Goal: Task Accomplishment & Management: Manage account settings

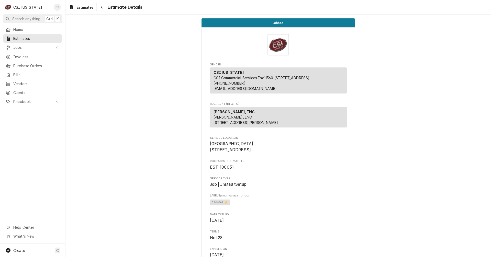
scroll to position [128, 0]
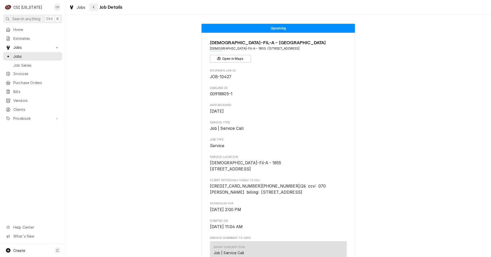
click at [95, 7] on div "Navigate back" at bounding box center [93, 7] width 5 height 5
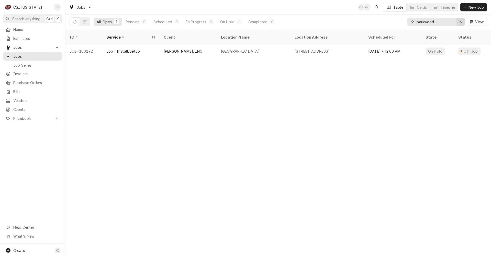
click at [460, 21] on icon "Erase input" at bounding box center [460, 22] width 3 height 4
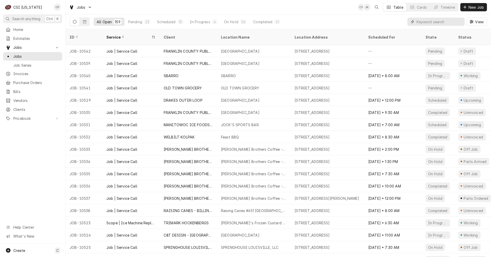
click at [435, 23] on input "Dynamic Content Wrapper" at bounding box center [440, 22] width 46 height 8
click at [144, 21] on div "23" at bounding box center [147, 21] width 6 height 5
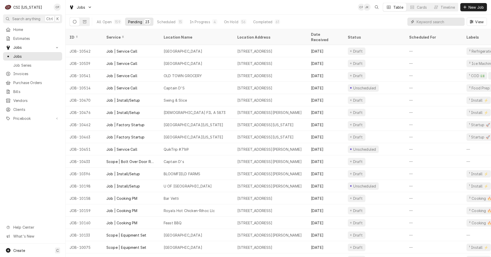
click at [435, 22] on input "Dynamic Content Wrapper" at bounding box center [440, 22] width 46 height 8
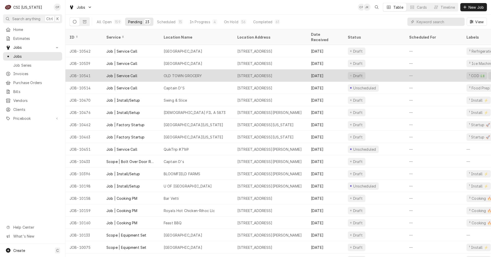
click at [193, 73] on div "OLD TOWN GROCERY" at bounding box center [183, 75] width 38 height 5
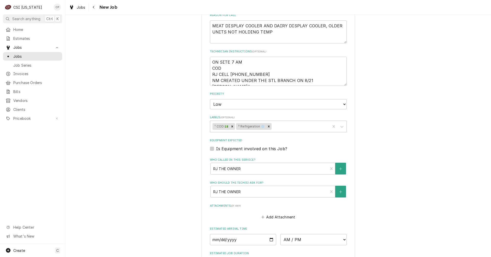
scroll to position [333, 0]
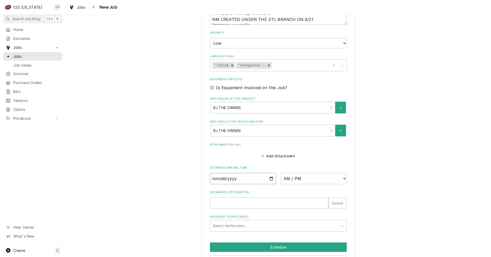
click at [269, 180] on input "Date" at bounding box center [243, 178] width 67 height 11
type textarea "x"
type input "2025-08-27"
type textarea "x"
click at [331, 180] on select "AM / PM 6:00 AM 6:15 AM 6:30 AM 6:45 AM 7:00 AM 7:15 AM 7:30 AM 7:45 AM 8:00 AM…" at bounding box center [313, 178] width 67 height 11
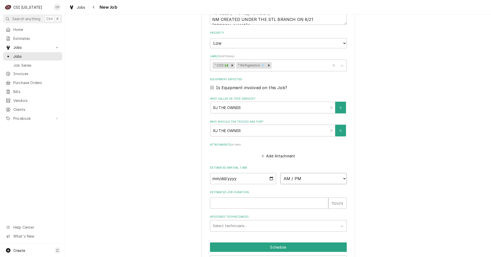
select select "12:00:00"
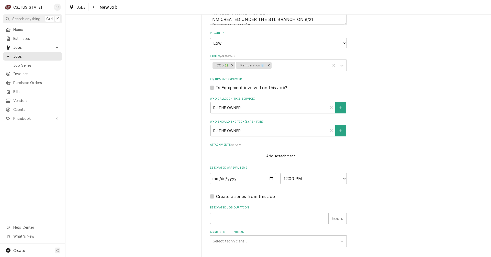
click at [231, 217] on input "Estimated Job Duration" at bounding box center [269, 218] width 118 height 11
click at [232, 217] on input "Estimated Job Duration" at bounding box center [269, 218] width 118 height 11
type textarea "x"
type input "1"
type textarea "x"
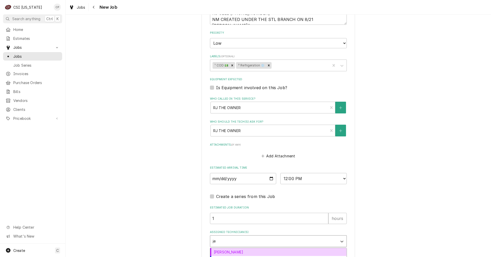
type input "jes"
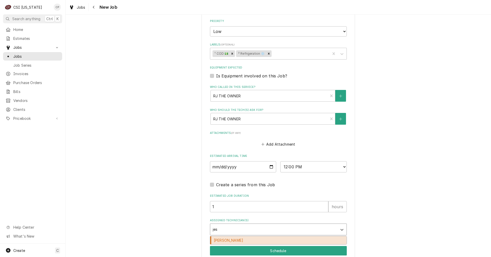
scroll to position [380, 0]
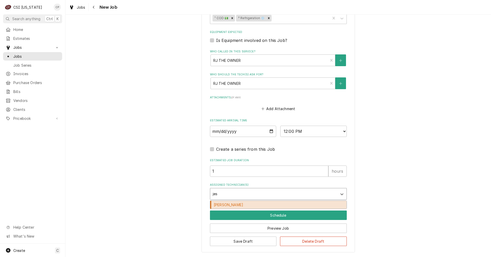
click at [226, 206] on div "Jesus Salas" at bounding box center [278, 205] width 136 height 8
type textarea "x"
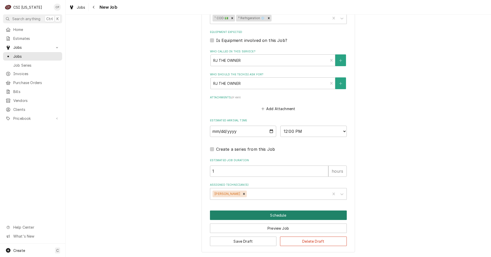
click at [275, 216] on button "Schedule" at bounding box center [278, 215] width 137 height 9
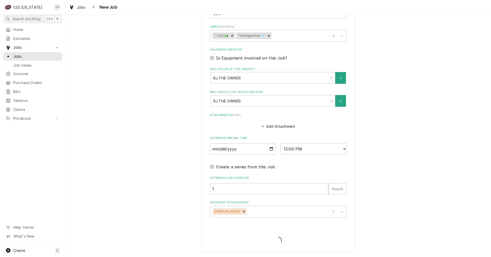
type textarea "x"
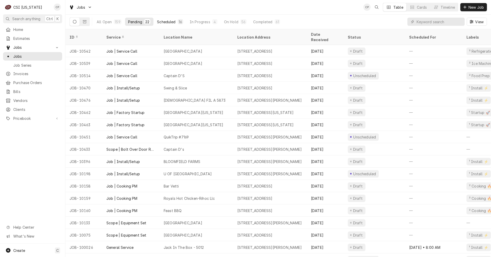
click at [172, 21] on div "Scheduled" at bounding box center [166, 21] width 18 height 5
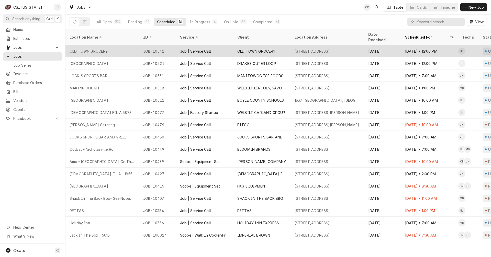
click at [229, 45] on div "Job | Service Call" at bounding box center [204, 51] width 57 height 12
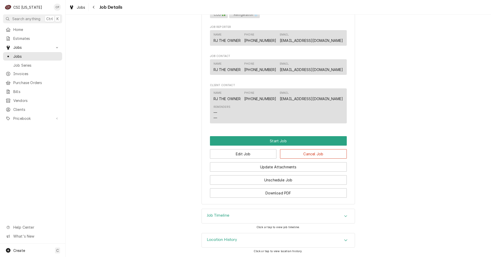
scroll to position [370, 0]
click at [95, 6] on icon "Navigate back" at bounding box center [94, 7] width 2 height 4
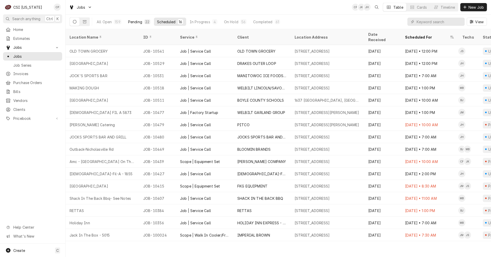
click at [133, 21] on div "Pending" at bounding box center [135, 21] width 14 height 5
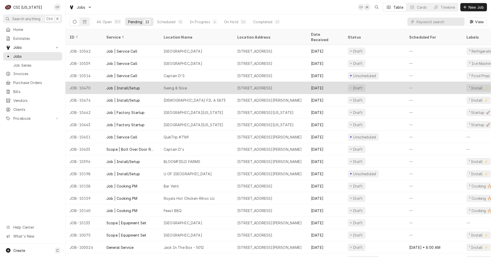
click at [189, 82] on div "Swing & Slice" at bounding box center [197, 88] width 74 height 12
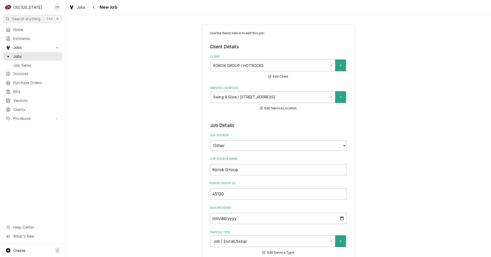
type textarea "x"
click at [94, 6] on icon "Navigate back" at bounding box center [94, 7] width 2 height 4
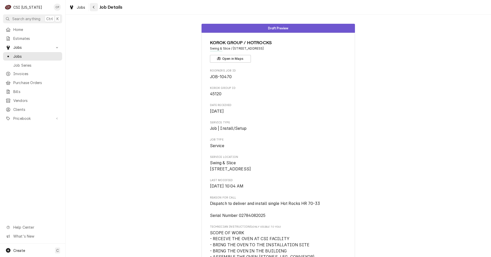
click at [95, 7] on icon "Navigate back" at bounding box center [94, 7] width 2 height 4
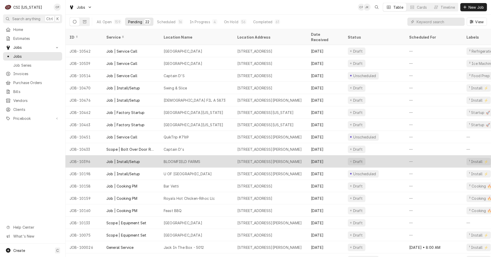
click at [187, 159] on div "BLOOMFIELD FARMS" at bounding box center [182, 161] width 37 height 5
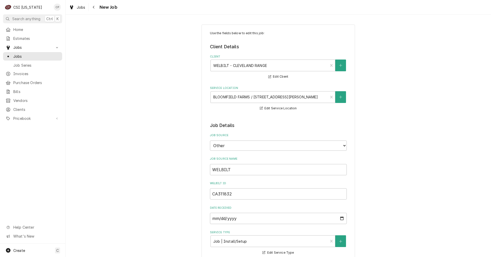
type textarea "x"
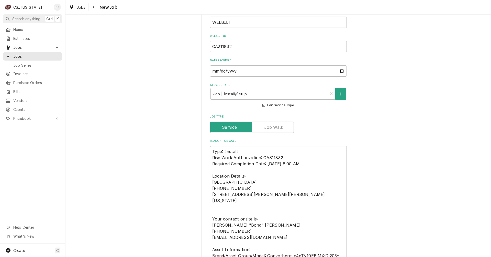
scroll to position [153, 0]
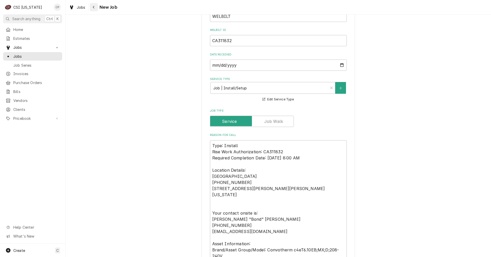
click at [92, 6] on div "Navigate back" at bounding box center [93, 7] width 5 height 5
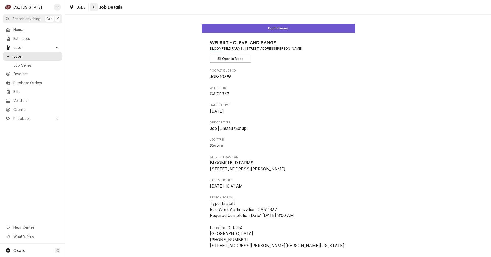
click at [93, 7] on icon "Navigate back" at bounding box center [94, 7] width 2 height 3
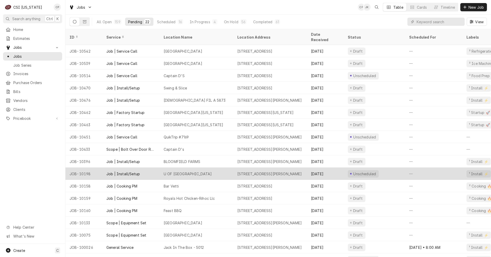
click at [132, 170] on div "Job | Install/Setup" at bounding box center [130, 174] width 57 height 12
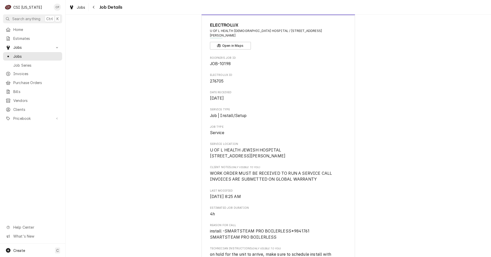
scroll to position [26, 0]
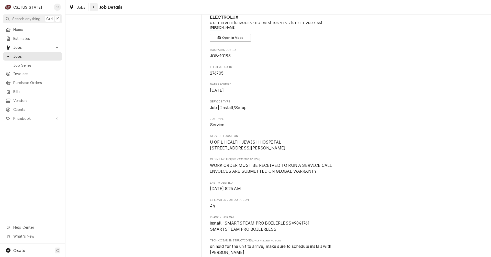
click at [94, 7] on icon "Navigate back" at bounding box center [94, 7] width 2 height 4
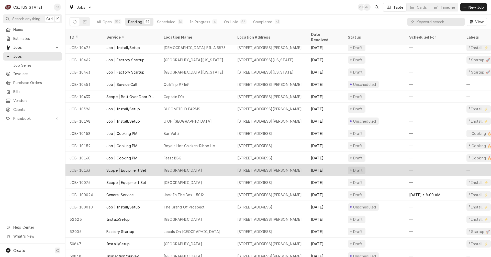
scroll to position [55, 0]
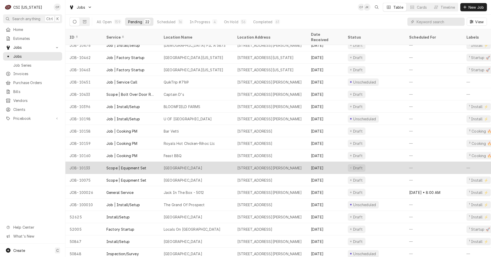
click at [130, 166] on div "Scope | Equipment Set" at bounding box center [126, 168] width 40 height 5
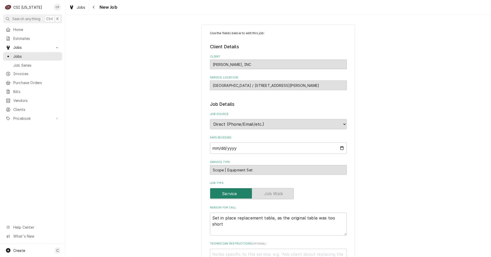
type textarea "x"
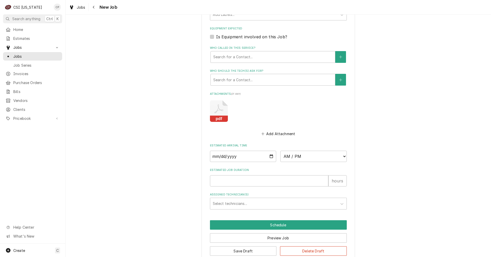
scroll to position [308, 0]
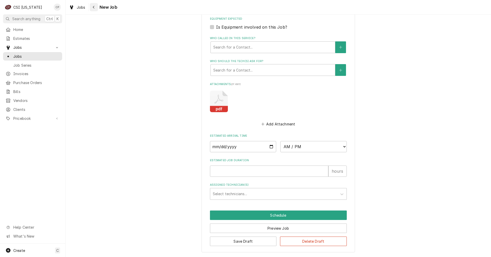
click at [96, 5] on div "Navigate back" at bounding box center [93, 7] width 5 height 5
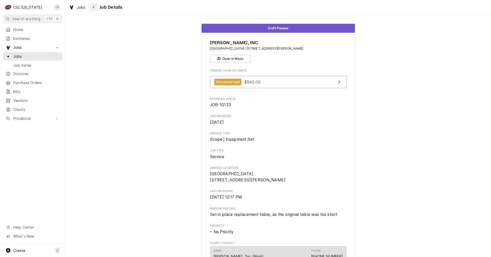
click at [94, 6] on icon "Navigate back" at bounding box center [94, 7] width 2 height 3
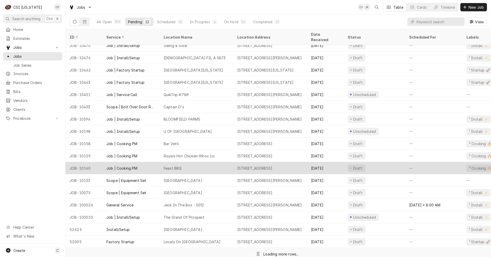
scroll to position [43, 0]
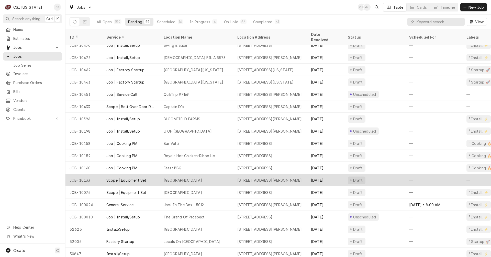
click at [130, 178] on div "Scope | Equipment Set" at bounding box center [126, 180] width 40 height 5
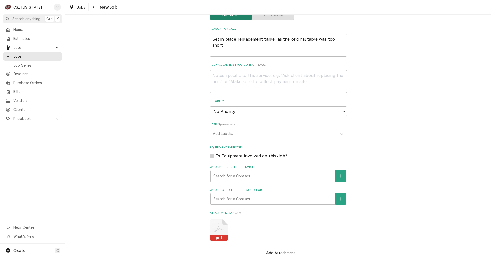
scroll to position [308, 0]
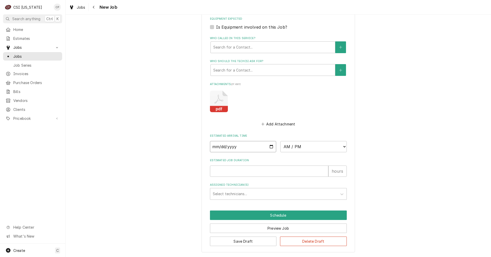
click at [269, 147] on input "Date" at bounding box center [243, 146] width 67 height 11
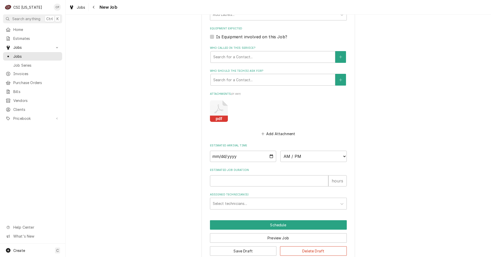
scroll to position [307, 0]
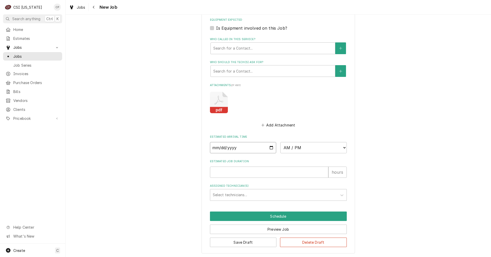
click at [269, 147] on input "Date" at bounding box center [243, 147] width 67 height 11
type textarea "x"
type input "2025-07-27"
type textarea "x"
type input "2025-07-27"
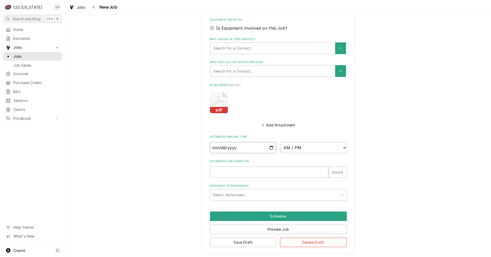
click at [270, 148] on input "2025-07-27" at bounding box center [243, 147] width 67 height 11
type textarea "x"
type input "2025-06-27"
type textarea "x"
type input "2025-07-27"
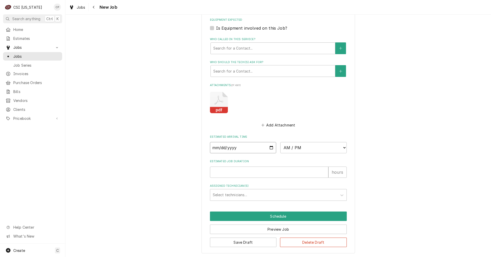
type textarea "x"
type input "2025-07-22"
type textarea "x"
click at [314, 147] on select "AM / PM 6:00 AM 6:15 AM 6:30 AM 6:45 AM 7:00 AM 7:15 AM 7:30 AM 7:45 AM 8:00 AM…" at bounding box center [313, 147] width 67 height 11
select select "10:00:00"
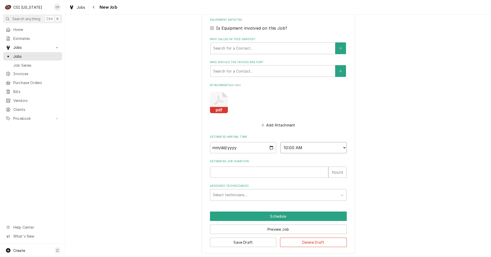
click at [280, 142] on select "AM / PM 6:00 AM 6:15 AM 6:30 AM 6:45 AM 7:00 AM 7:15 AM 7:30 AM 7:45 AM 8:00 AM…" at bounding box center [313, 147] width 67 height 11
click at [234, 170] on input "Estimated Job Duration" at bounding box center [269, 172] width 118 height 11
type textarea "x"
type input "1"
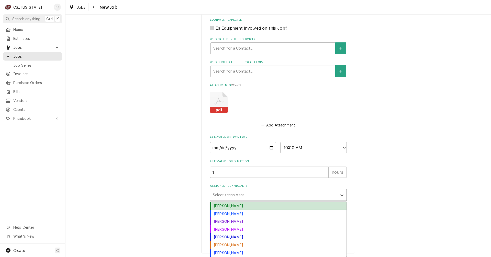
click at [229, 195] on div "Assigned Technician(s)" at bounding box center [274, 195] width 122 height 9
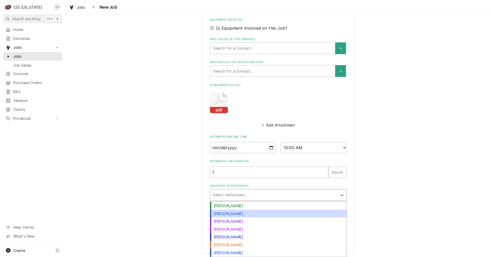
click at [229, 213] on div "Craig Pierce" at bounding box center [278, 214] width 136 height 8
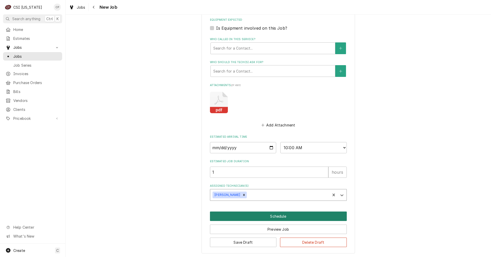
click at [282, 218] on button "Schedule" at bounding box center [278, 216] width 137 height 9
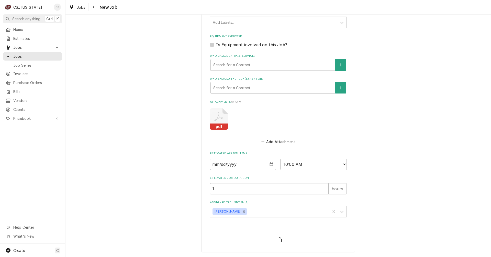
scroll to position [290, 0]
type textarea "x"
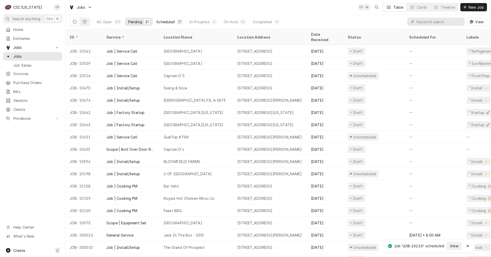
click at [170, 22] on div "Scheduled" at bounding box center [165, 21] width 18 height 5
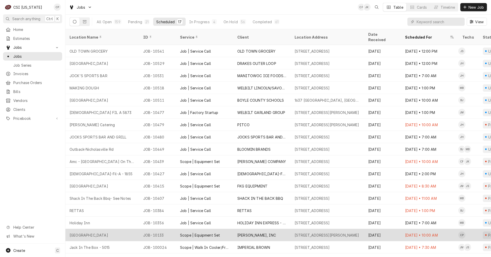
click at [258, 233] on div "[PERSON_NAME], INC" at bounding box center [256, 235] width 39 height 5
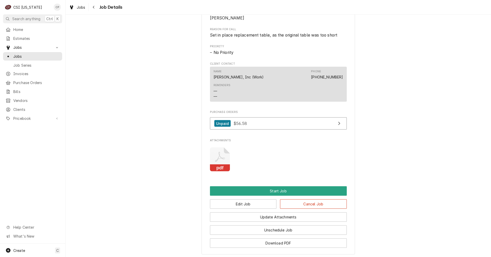
scroll to position [305, 0]
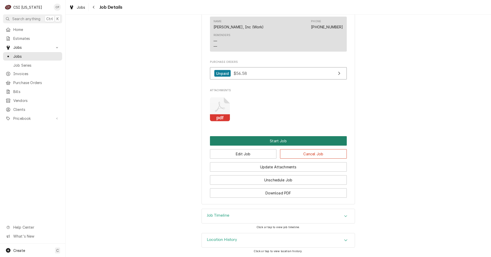
click at [275, 143] on button "Start Job" at bounding box center [278, 140] width 137 height 9
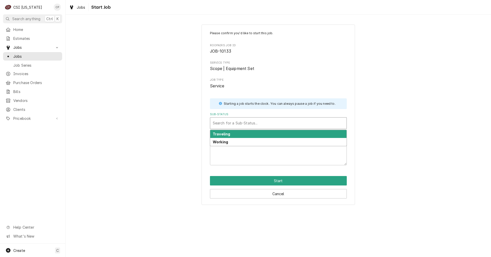
click at [241, 122] on div "Sub-Status" at bounding box center [278, 123] width 131 height 9
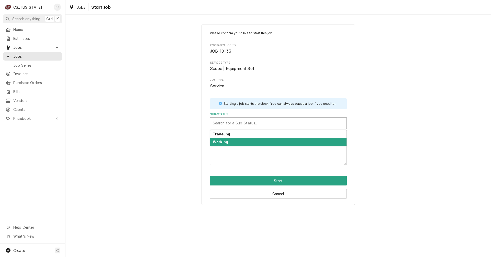
click at [239, 143] on div "Working" at bounding box center [278, 142] width 136 height 8
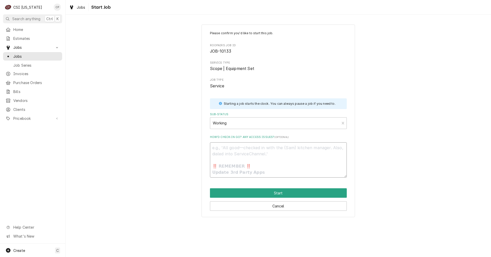
click at [250, 154] on textarea "How’d check-in go? Any access issues? ( optional )" at bounding box center [278, 159] width 137 height 35
click at [234, 151] on textarea "How’d check-in go? Any access issues? ( optional )" at bounding box center [278, 159] width 137 height 35
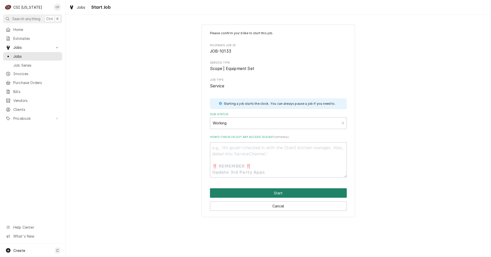
click at [273, 195] on button "Start" at bounding box center [278, 193] width 137 height 9
type textarea "x"
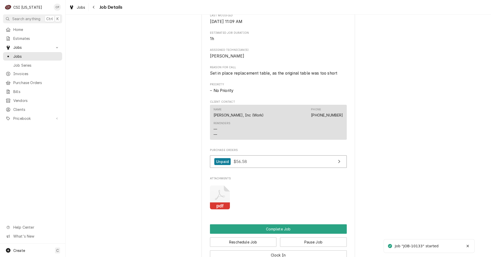
scroll to position [409, 0]
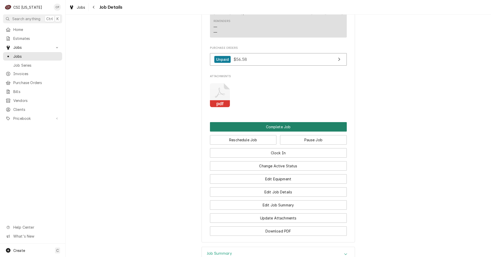
click at [276, 132] on button "Complete Job" at bounding box center [278, 126] width 137 height 9
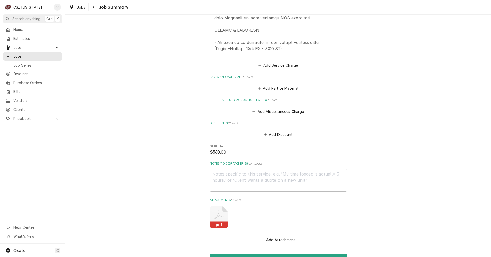
scroll to position [432, 0]
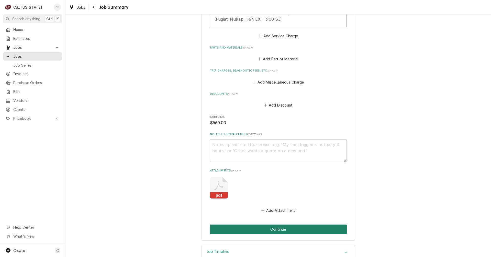
click at [279, 225] on button "Continue" at bounding box center [278, 229] width 137 height 9
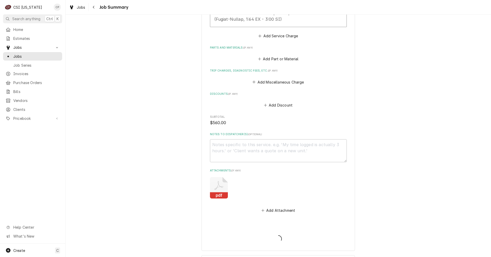
type textarea "x"
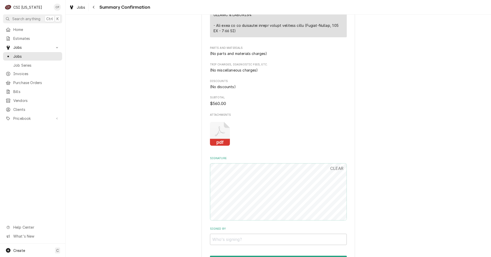
scroll to position [428, 0]
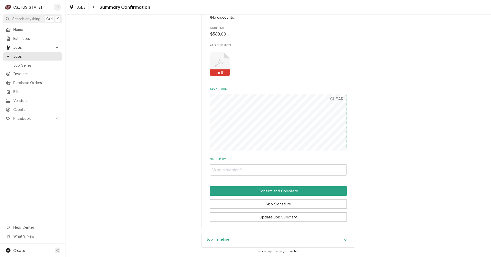
click at [283, 190] on button "Confirm and Complete" at bounding box center [278, 190] width 137 height 9
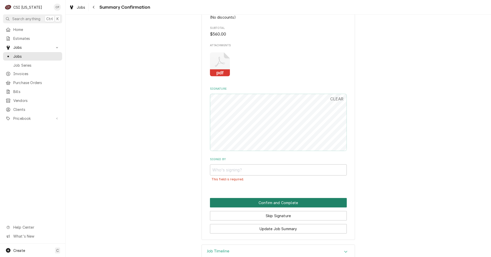
click at [278, 203] on button "Confirm and Complete" at bounding box center [278, 202] width 137 height 9
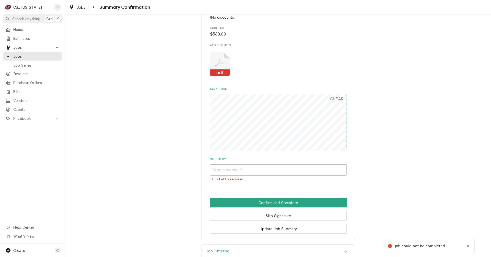
click at [241, 169] on input "Signed By" at bounding box center [278, 169] width 137 height 11
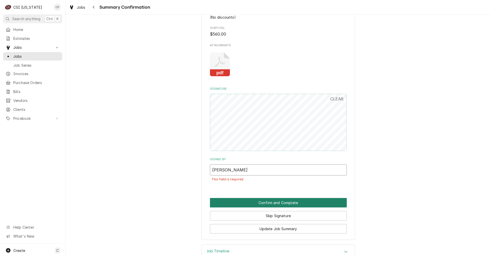
type input "Craig Pierce"
click at [277, 205] on button "Confirm and Complete" at bounding box center [278, 202] width 137 height 9
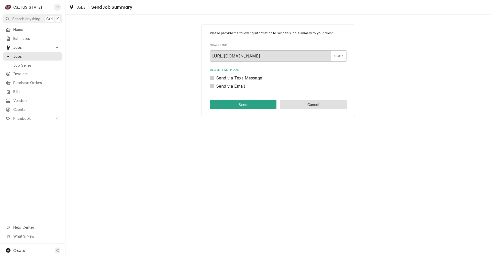
click at [310, 107] on button "Cancel" at bounding box center [313, 104] width 67 height 9
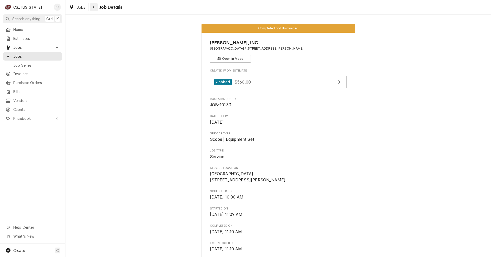
click at [94, 7] on icon "Navigate back" at bounding box center [94, 7] width 2 height 4
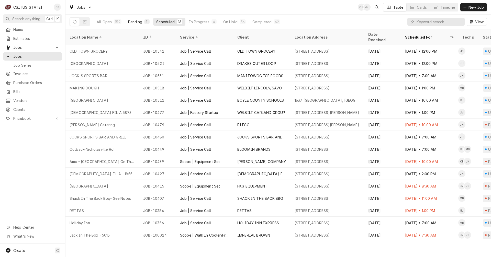
click at [139, 22] on div "Pending" at bounding box center [135, 21] width 14 height 5
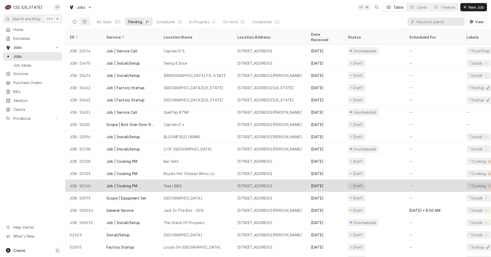
scroll to position [26, 0]
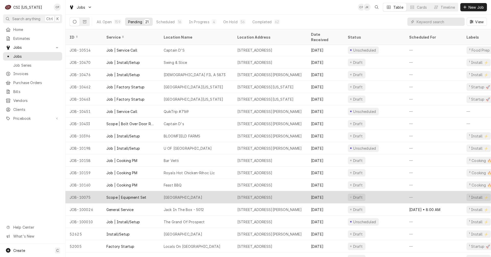
click at [202, 195] on div "Clarksville Middle School" at bounding box center [183, 197] width 39 height 5
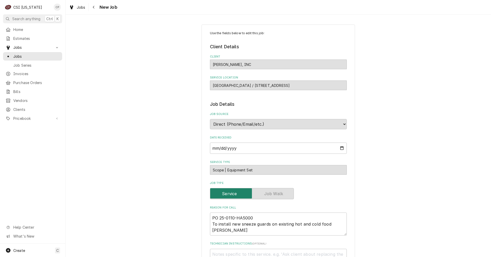
type textarea "x"
click at [95, 8] on icon "Navigate back" at bounding box center [94, 7] width 2 height 4
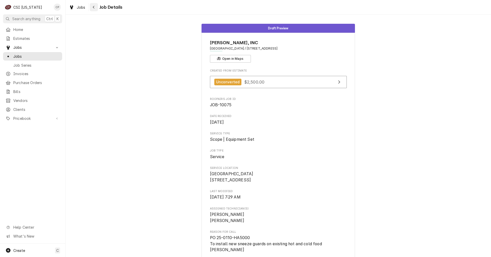
click at [94, 8] on icon "Navigate back" at bounding box center [94, 7] width 2 height 4
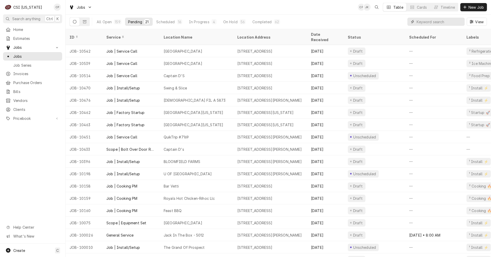
drag, startPoint x: 429, startPoint y: 23, endPoint x: 433, endPoint y: 20, distance: 4.8
click at [430, 23] on input "Dynamic Content Wrapper" at bounding box center [440, 22] width 46 height 8
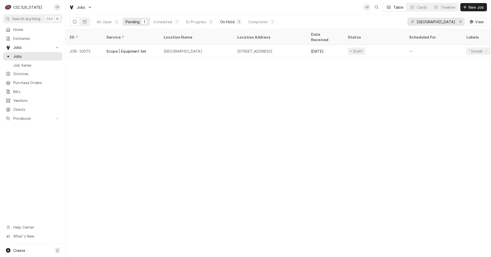
click at [228, 21] on div "On Hold" at bounding box center [227, 21] width 14 height 5
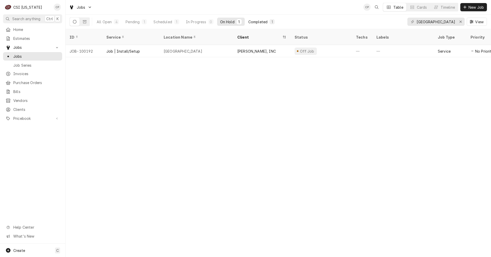
click at [259, 23] on div "Completed" at bounding box center [257, 21] width 19 height 5
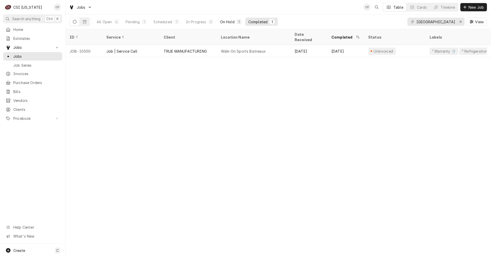
click at [230, 22] on div "On Hold" at bounding box center [227, 21] width 14 height 5
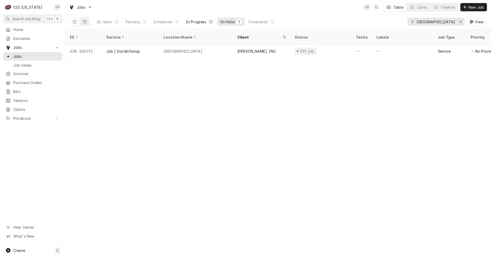
click at [197, 21] on div "In Progress" at bounding box center [196, 21] width 20 height 5
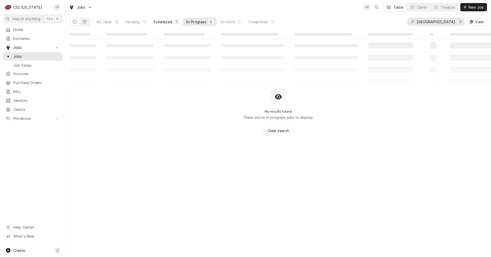
click at [168, 20] on div "Scheduled" at bounding box center [162, 21] width 18 height 5
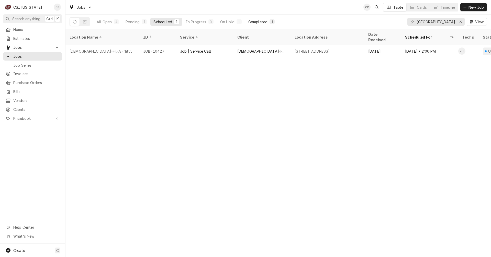
click at [254, 22] on div "Completed" at bounding box center [257, 21] width 19 height 5
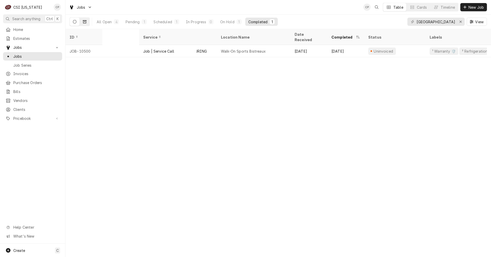
click at [84, 20] on icon "Dynamic Content Wrapper" at bounding box center [85, 22] width 4 height 4
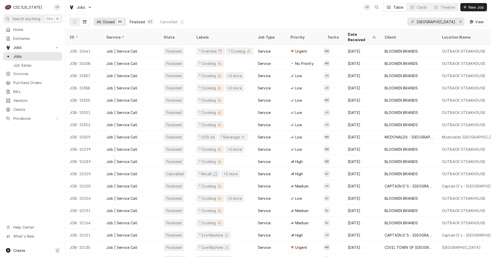
click at [141, 23] on div "Finalized" at bounding box center [137, 21] width 15 height 5
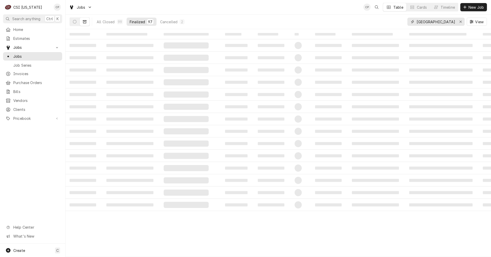
click at [443, 25] on input "clarksville" at bounding box center [436, 22] width 38 height 8
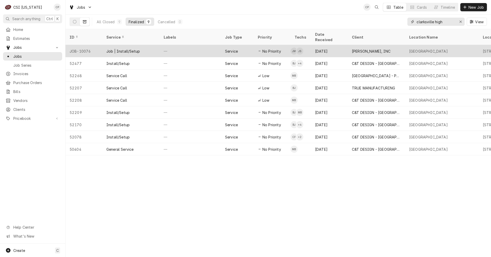
type input "clarksville high"
click at [231, 49] on div "Service" at bounding box center [231, 51] width 13 height 5
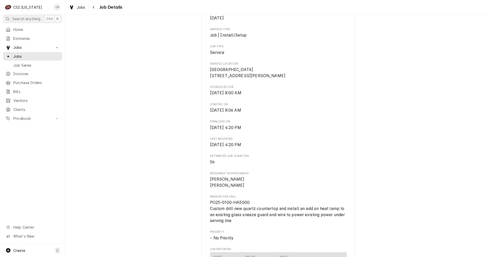
scroll to position [102, 0]
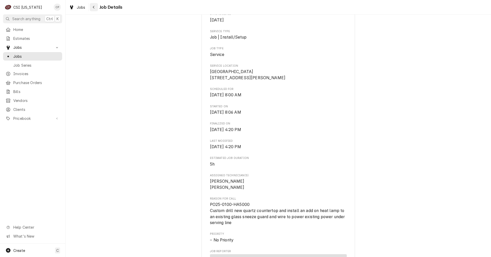
click at [95, 7] on div "Navigate back" at bounding box center [93, 7] width 5 height 5
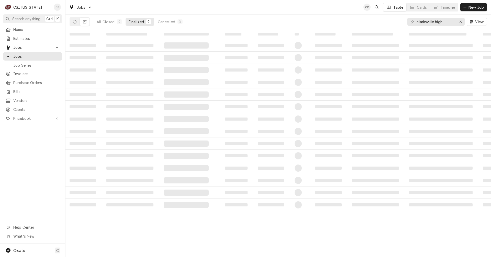
click at [78, 20] on button "Dynamic Content Wrapper" at bounding box center [75, 22] width 10 height 8
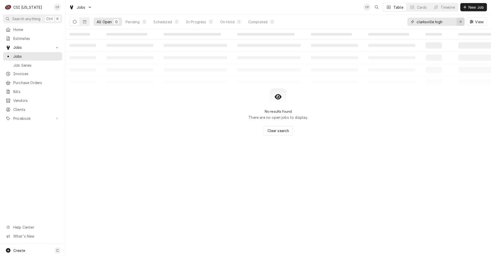
click at [462, 23] on icon "Erase input" at bounding box center [461, 22] width 2 height 2
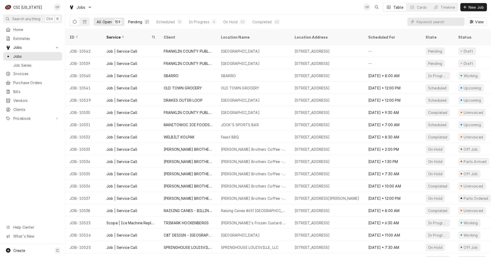
click at [138, 22] on div "Pending" at bounding box center [135, 21] width 14 height 5
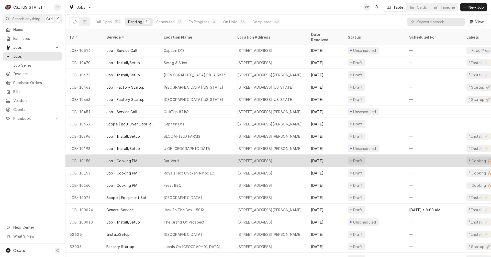
scroll to position [43, 0]
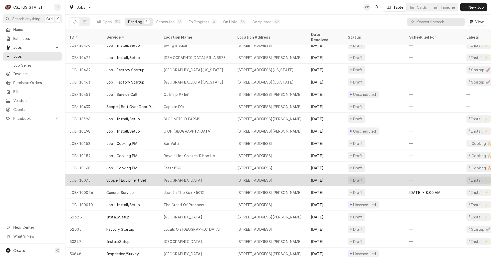
click at [190, 178] on div "Clarksville Middle School" at bounding box center [183, 180] width 39 height 5
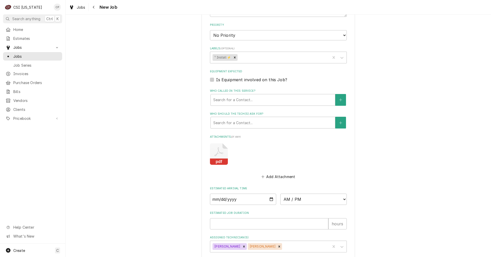
scroll to position [256, 0]
click at [218, 159] on rect "Attachments" at bounding box center [219, 161] width 18 height 6
type textarea "x"
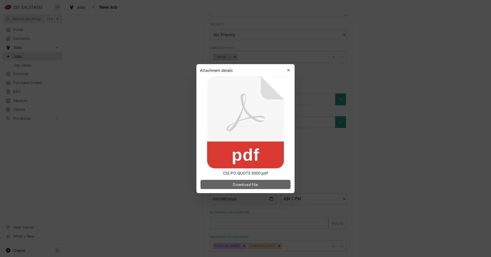
click at [241, 185] on span "Download File" at bounding box center [245, 184] width 27 height 5
click at [288, 69] on icon "button" at bounding box center [288, 71] width 3 height 4
